Goal: Find specific page/section: Find specific page/section

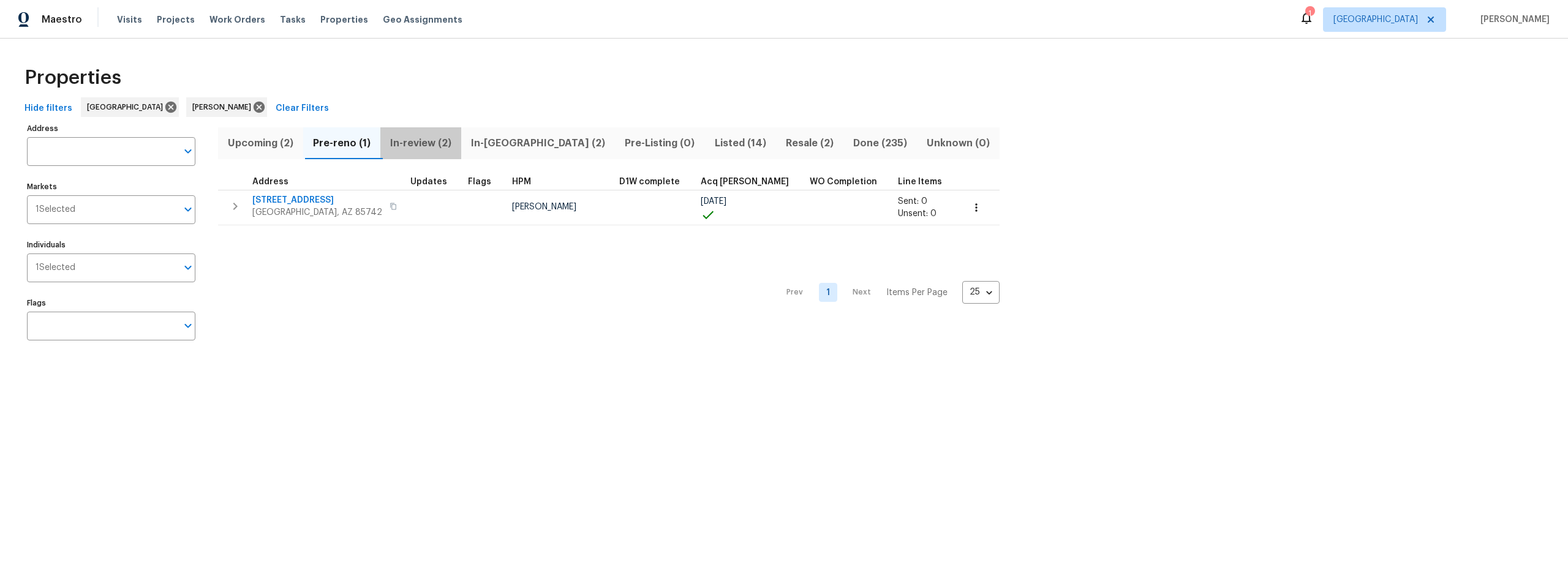
click at [410, 142] on span "In-review (2)" at bounding box center [420, 143] width 66 height 17
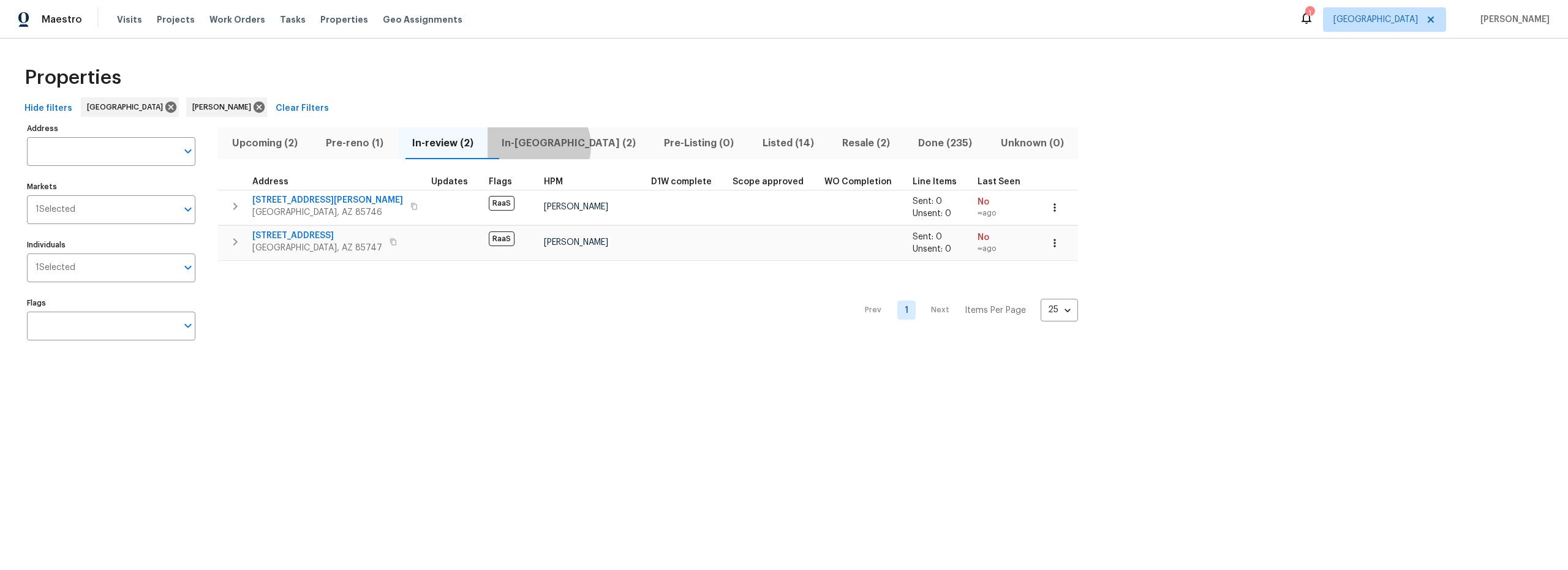
click at [550, 146] on span "In-reno (2)" at bounding box center [569, 143] width 148 height 17
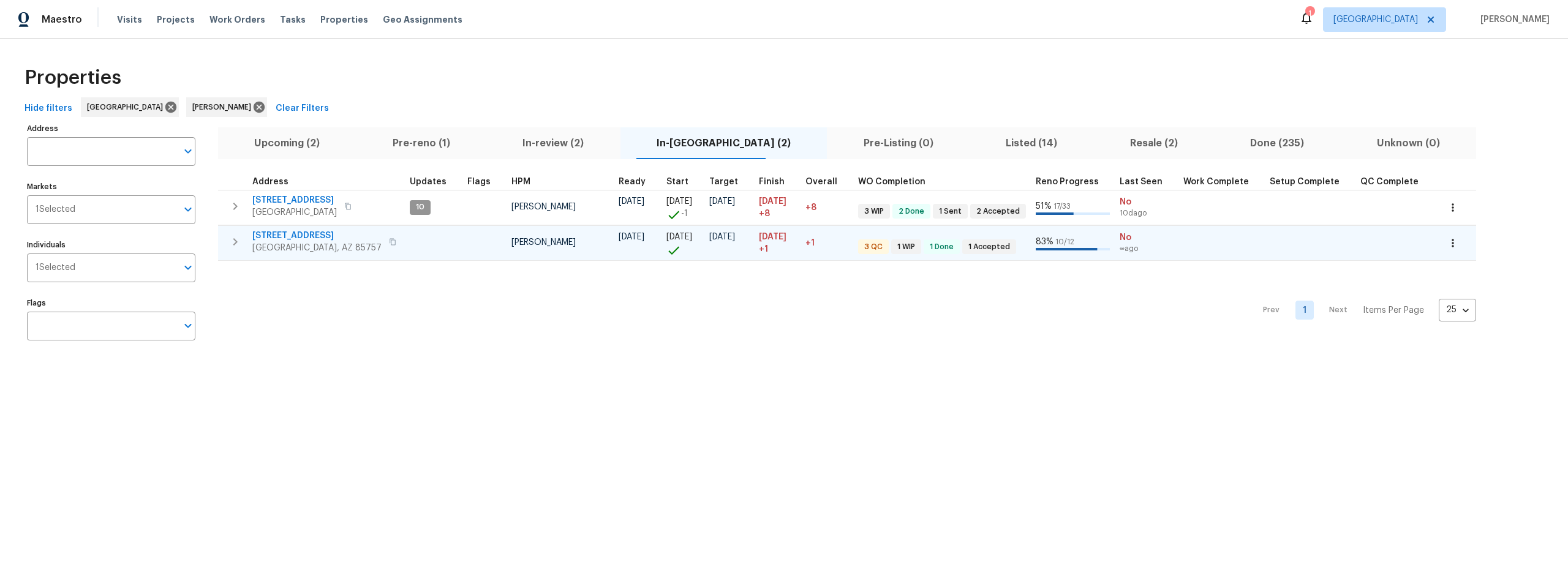
click at [299, 234] on span "7501 W Teton Rd" at bounding box center [316, 235] width 129 height 12
